Goal: Contribute content: Contribute content

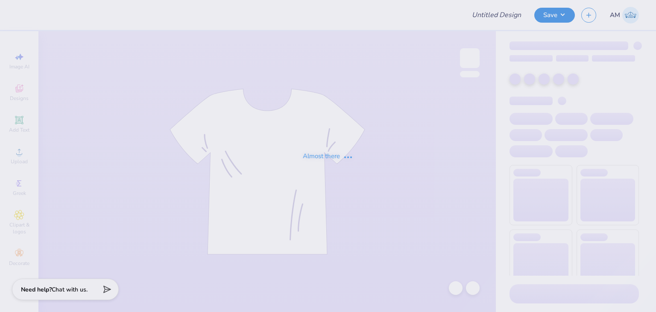
type input "BID DAY 5"
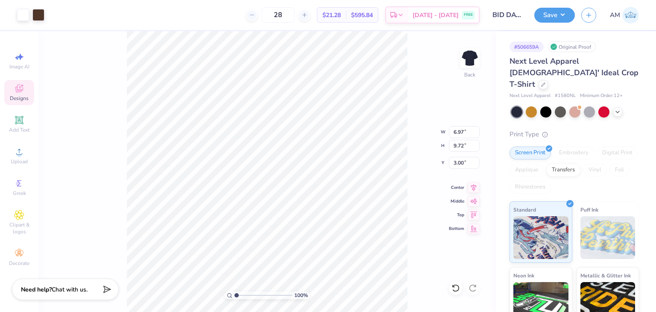
type input "6.97"
type input "9.72"
click at [280, 228] on li "Ungroup" at bounding box center [286, 235] width 67 height 17
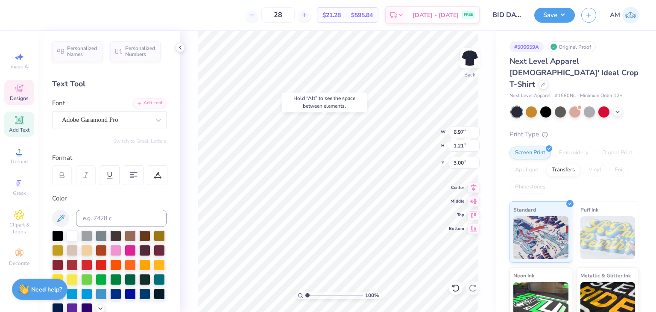
click at [313, 102] on div "Hold “Alt” to see the space between elements." at bounding box center [324, 102] width 85 height 20
type input "6.12"
type input "0.76"
type input "5.23"
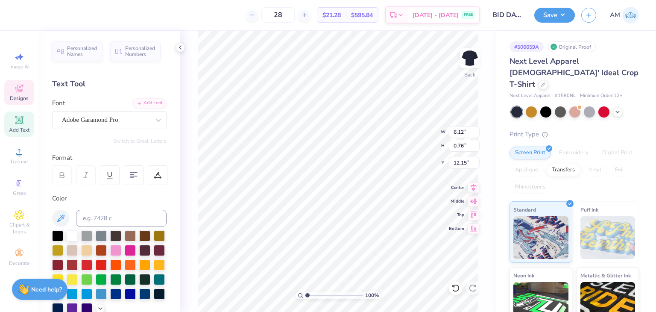
type input "0.65"
type input "7.54"
type input "1.31"
type input "4.70"
type input "5.06"
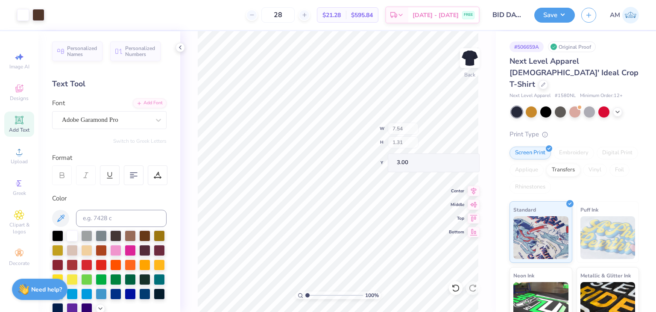
type input "6.47"
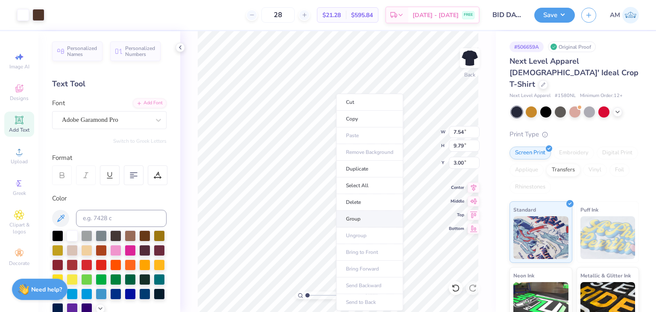
click at [356, 217] on li "Group" at bounding box center [369, 218] width 67 height 17
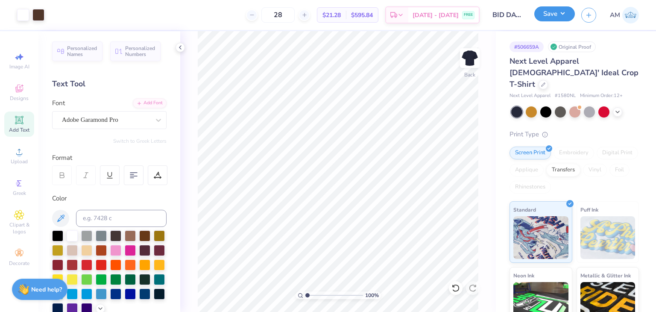
click at [555, 9] on button "Save" at bounding box center [554, 13] width 41 height 15
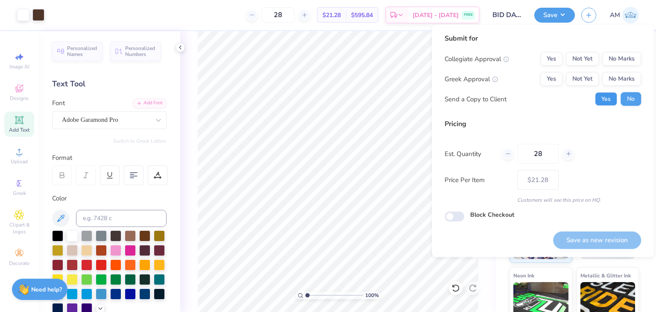
click at [599, 94] on button "Yes" at bounding box center [606, 99] width 22 height 14
click at [614, 81] on button "No Marks" at bounding box center [621, 79] width 39 height 14
click at [556, 83] on button "Yes" at bounding box center [551, 79] width 22 height 14
click at [635, 59] on button "No Marks" at bounding box center [621, 59] width 39 height 14
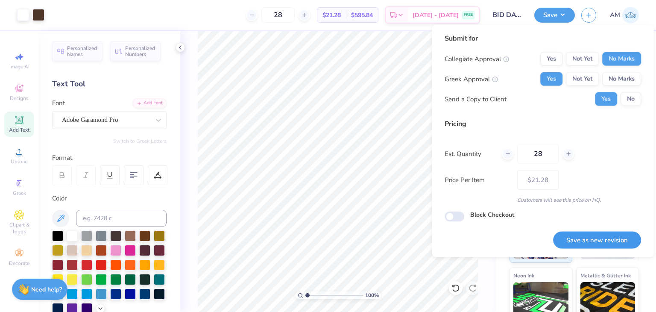
click at [620, 234] on button "Save as new revision" at bounding box center [597, 240] width 88 height 18
type input "$21.28"
